Goal: Information Seeking & Learning: Learn about a topic

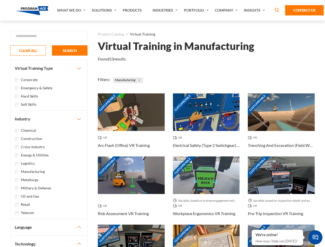
click at [72, 10] on link "What We Do" at bounding box center [71, 10] width 35 height 21
click at [105, 10] on link "Solutions" at bounding box center [104, 10] width 31 height 21
click at [165, 10] on link "Industries" at bounding box center [165, 10] width 31 height 21
click at [227, 10] on link "Company" at bounding box center [226, 10] width 29 height 21
click at [255, 10] on link "Insights" at bounding box center [254, 10] width 27 height 21
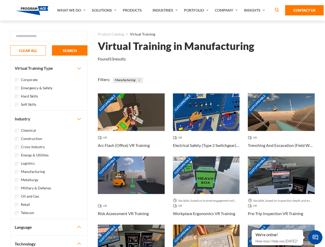
click at [0, 0] on div "Blog White Papers News" at bounding box center [0, 0] width 0 height 0
click at [0, 0] on strong "How Virtual Learning Can Enhance Workforce Productivity: A Guide for L&D Manage…" at bounding box center [0, 0] width 0 height 0
click at [315, 237] on span "Minimize live chat window" at bounding box center [315, 237] width 19 height 19
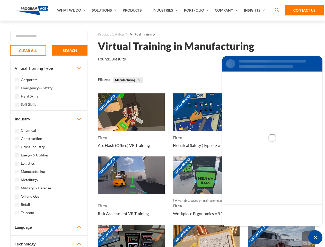
click at [252, 230] on div "Customizable" at bounding box center [280, 243] width 67 height 38
